Goal: Information Seeking & Learning: Learn about a topic

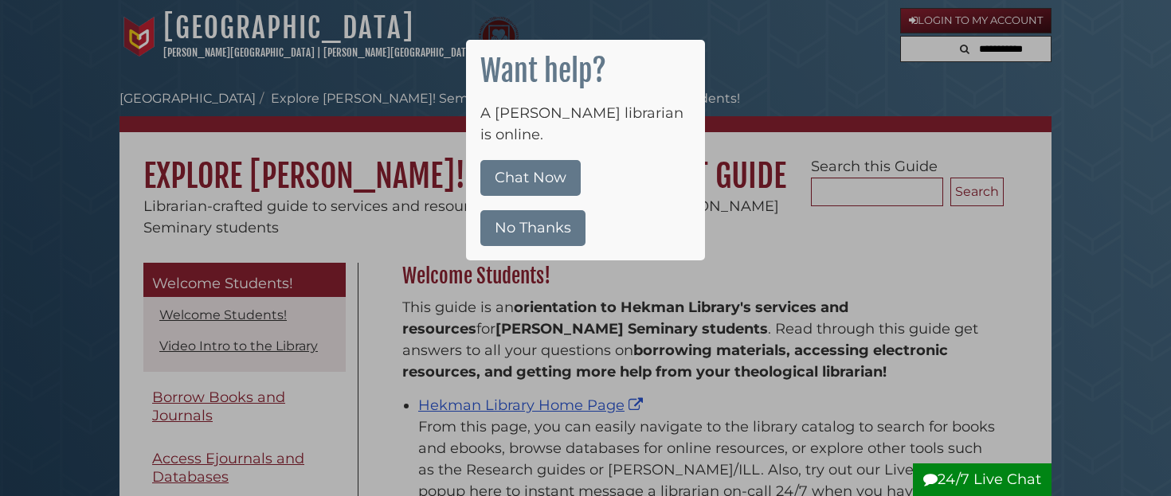
scroll to position [235, 609]
click at [550, 213] on button "No Thanks" at bounding box center [532, 228] width 105 height 36
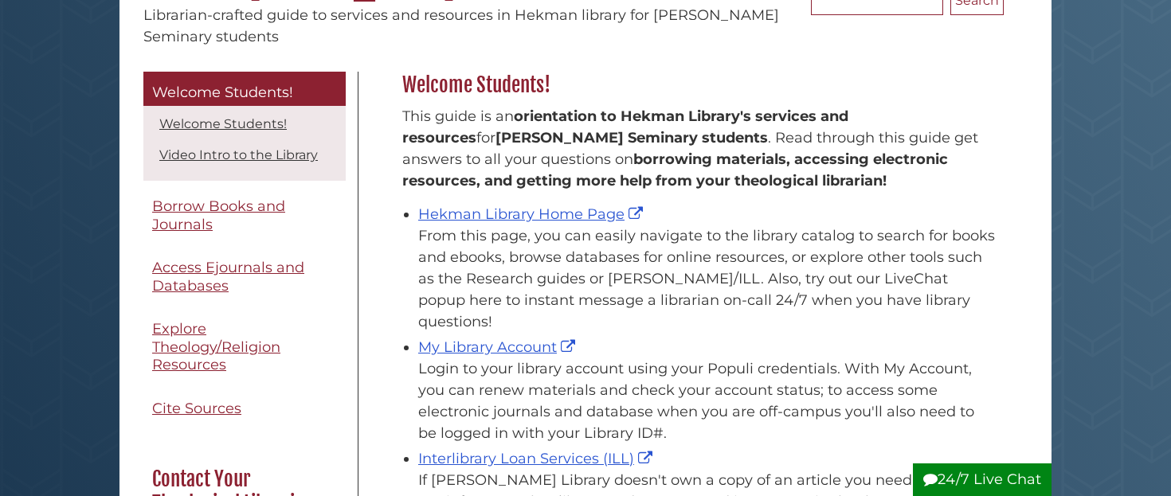
scroll to position [197, 0]
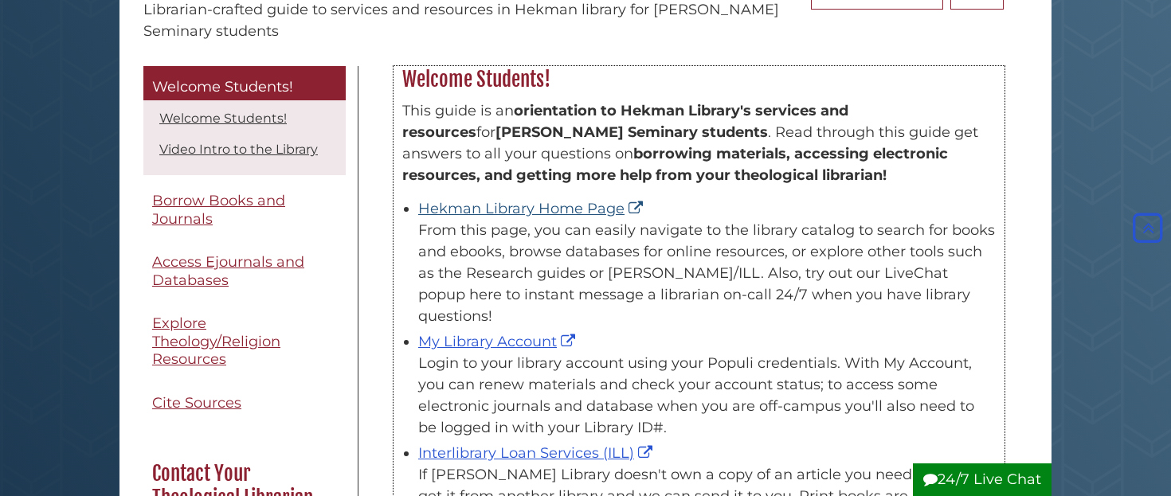
click at [566, 209] on link "Hekman Library Home Page" at bounding box center [532, 209] width 229 height 18
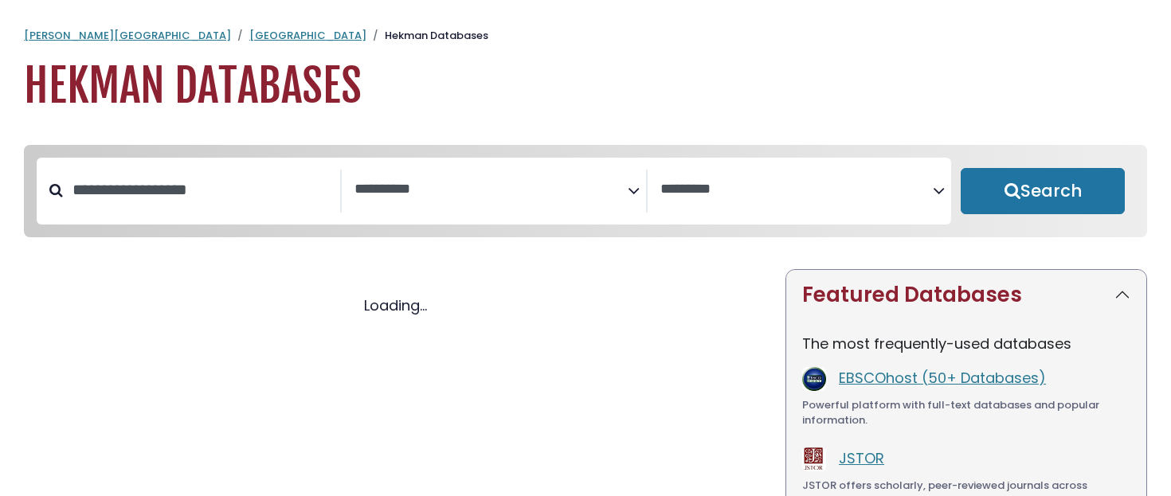
select select "Database Subject Filter"
select select "Database Vendors Filter"
select select "Database Subject Filter"
select select "Database Vendors Filter"
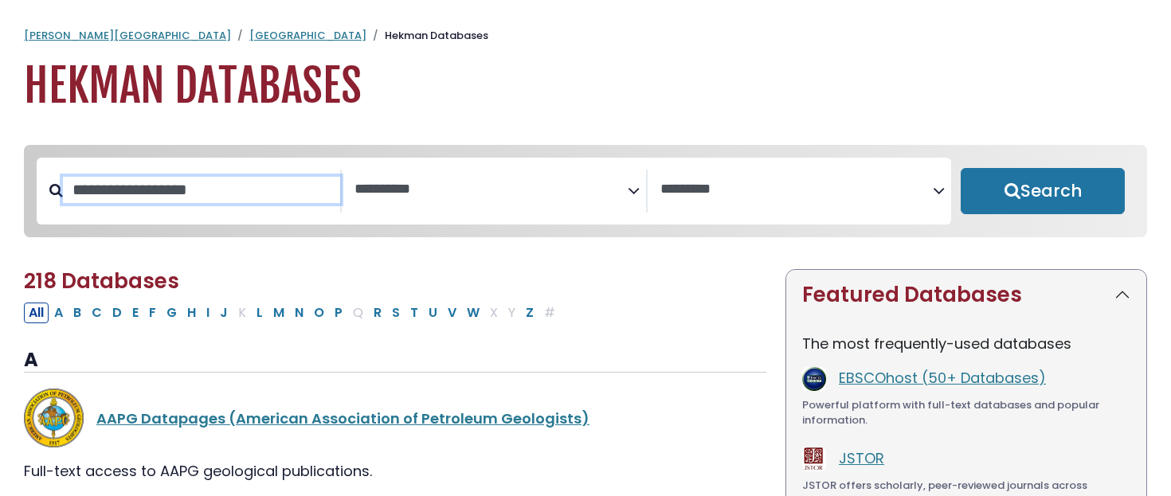
click at [223, 198] on input "Search database by title or keyword" at bounding box center [201, 190] width 277 height 26
type input "****"
click at [1042, 192] on button "Search" at bounding box center [1042, 191] width 164 height 46
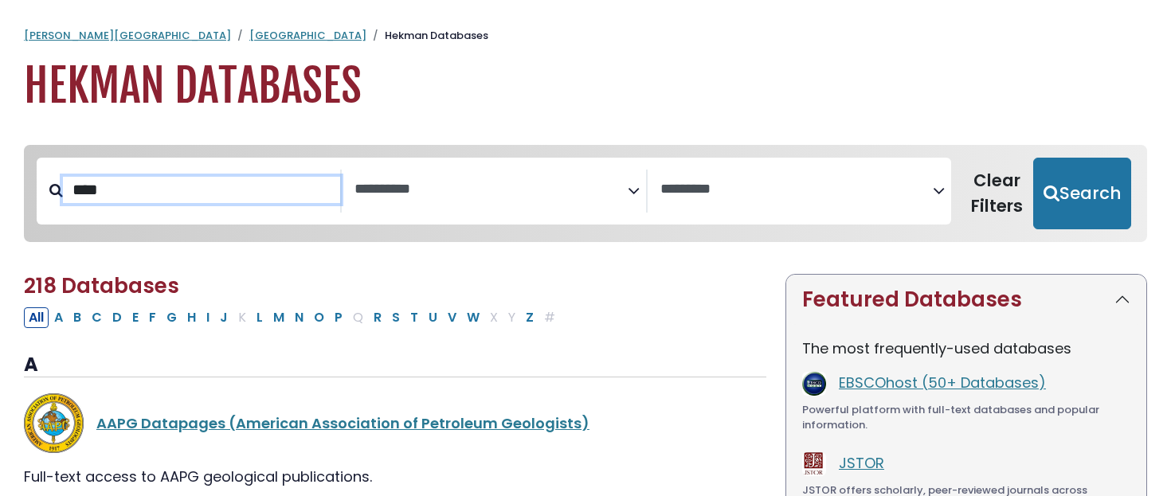
select select "Database Subject Filter"
select select "Database Vendors Filter"
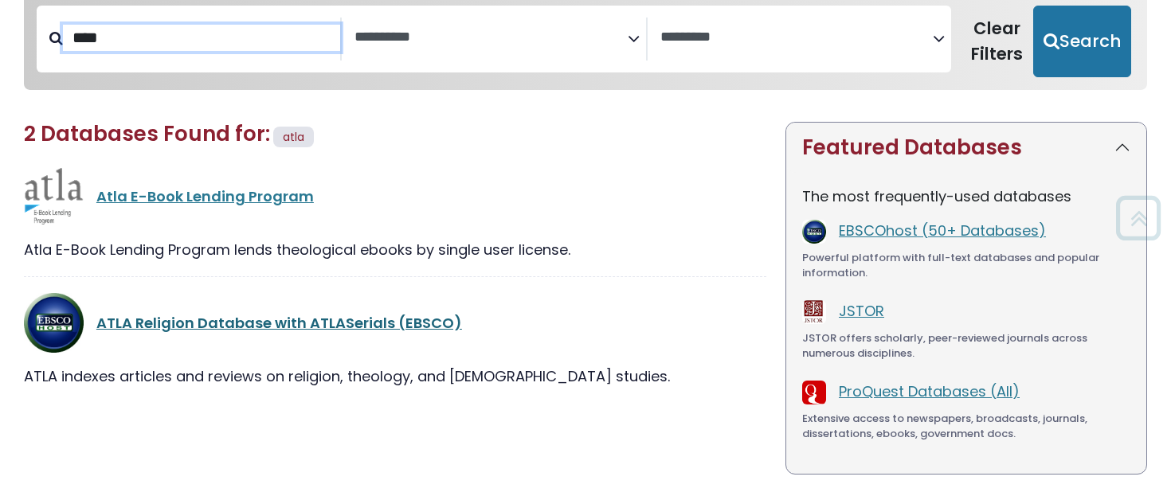
scroll to position [151, 0]
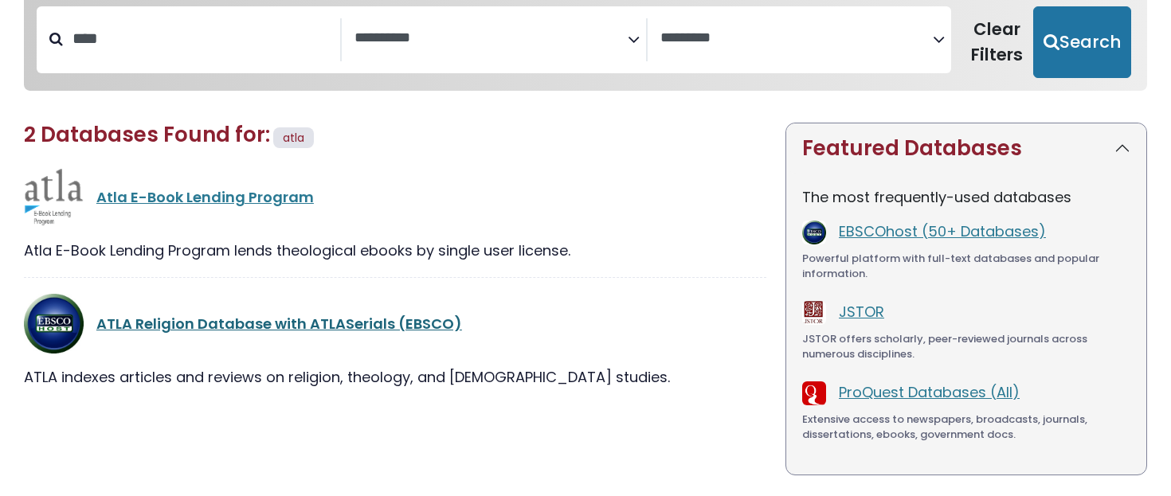
click at [205, 322] on link "ATLA Religion Database with ATLASerials (EBSCO)" at bounding box center [279, 324] width 366 height 20
